Goal: Answer question/provide support

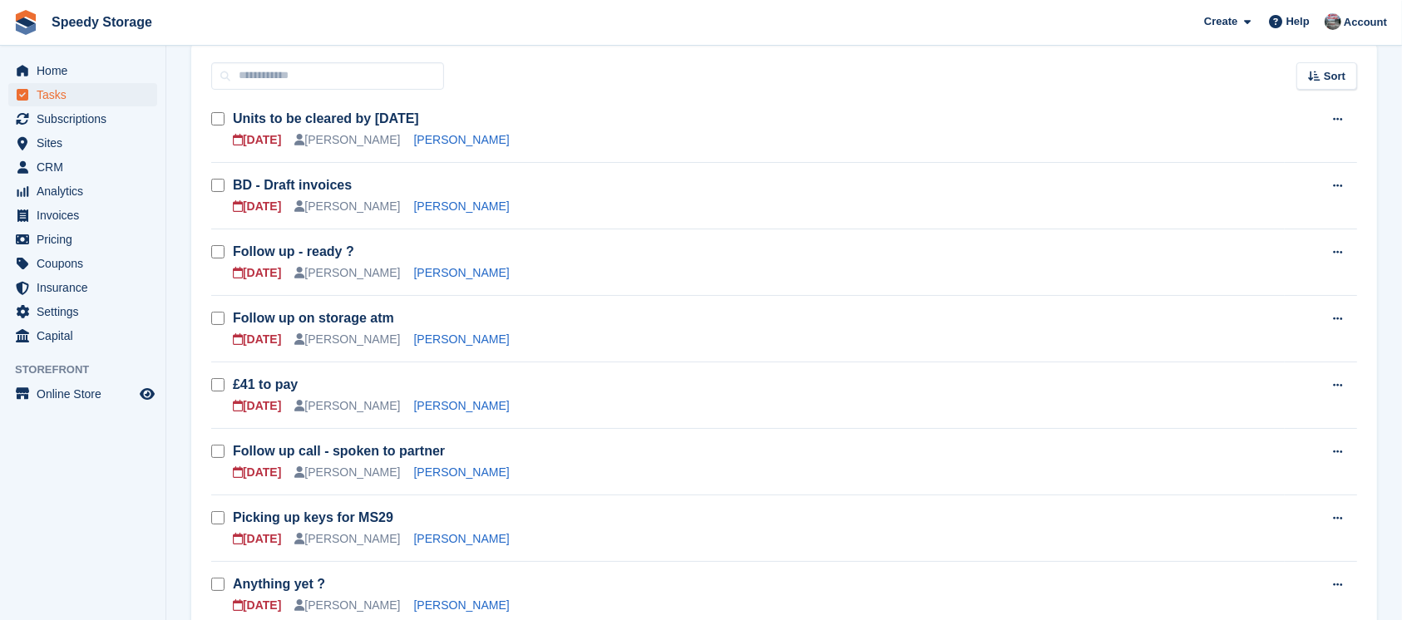
scroll to position [111, 0]
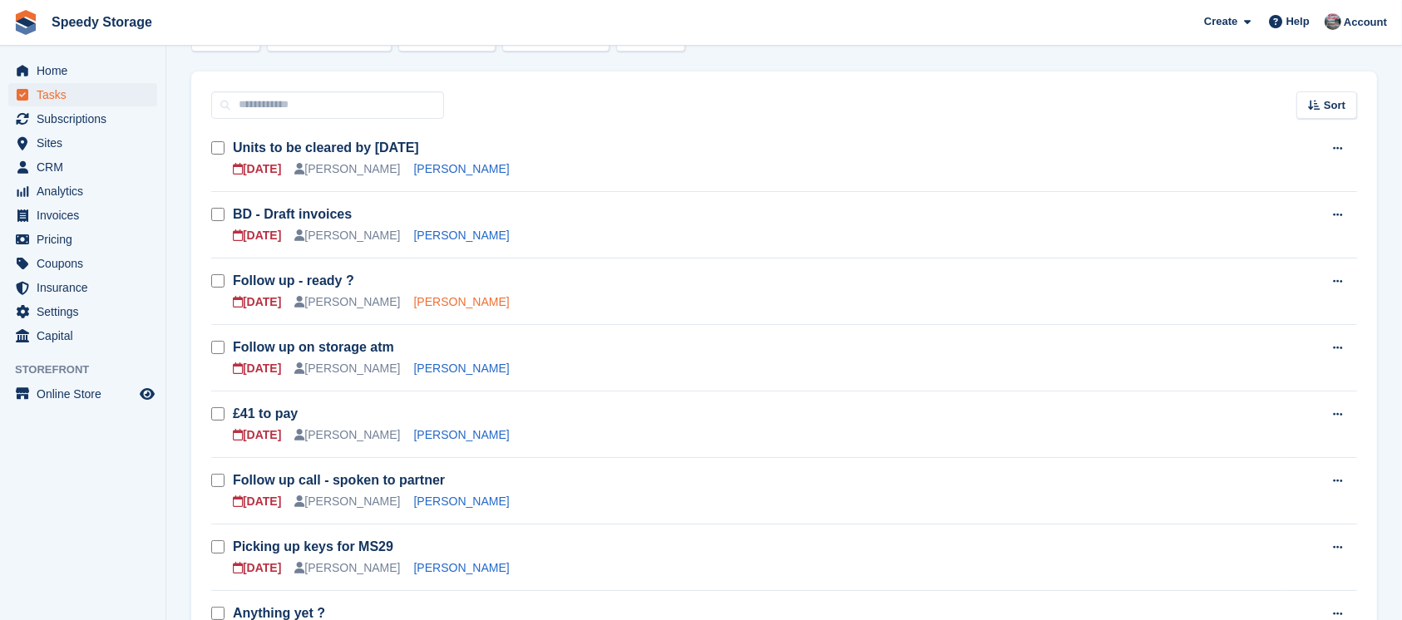
click at [429, 304] on link "[PERSON_NAME]" at bounding box center [462, 301] width 96 height 13
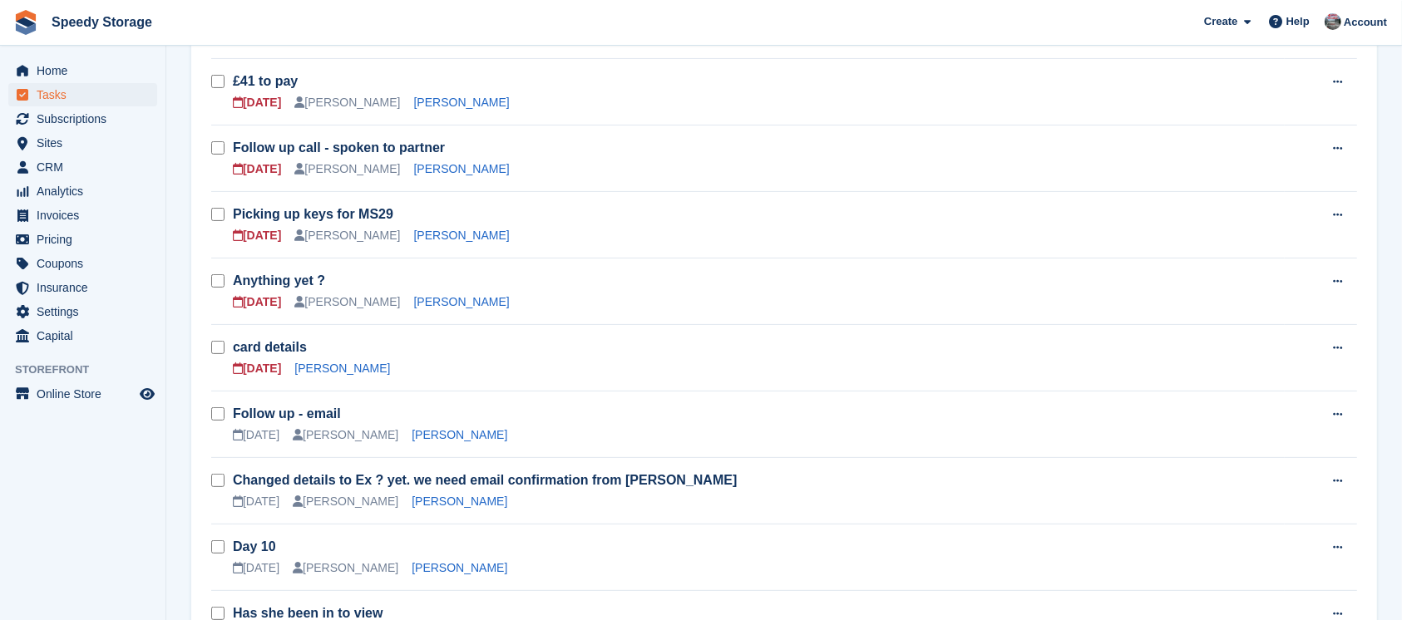
scroll to position [333, 0]
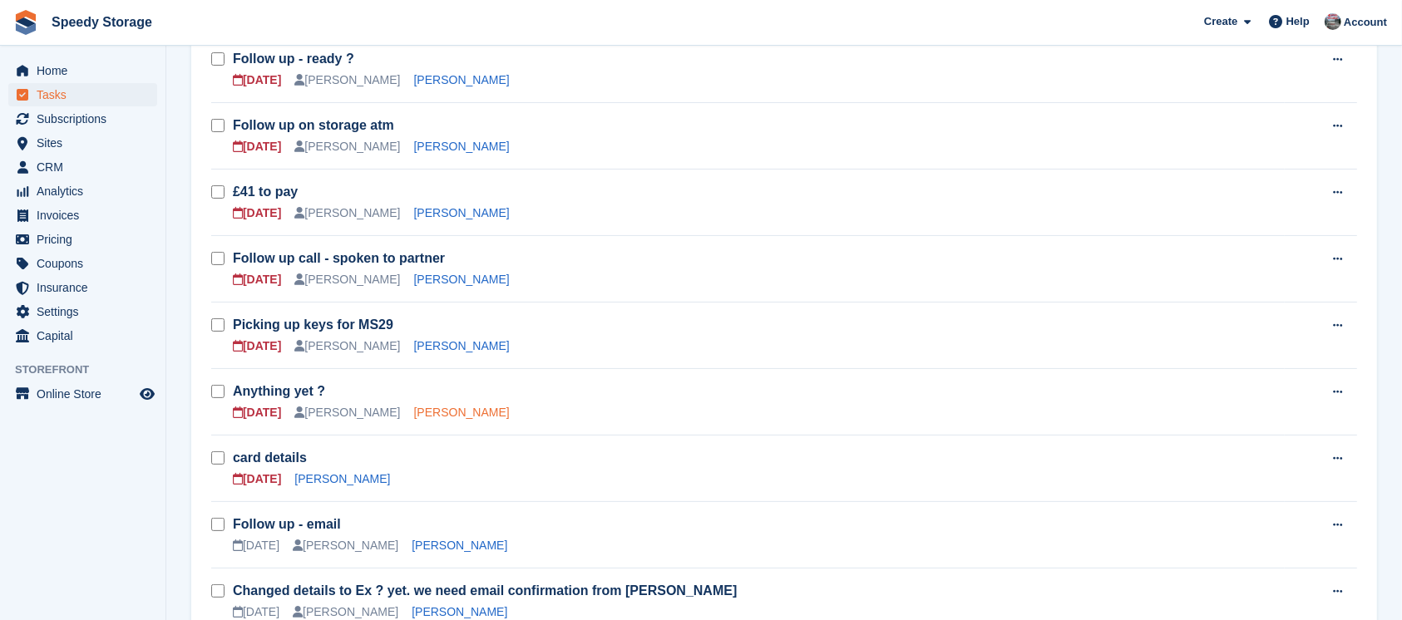
click at [414, 406] on link "[PERSON_NAME]" at bounding box center [462, 412] width 96 height 13
